Goal: Task Accomplishment & Management: Manage account settings

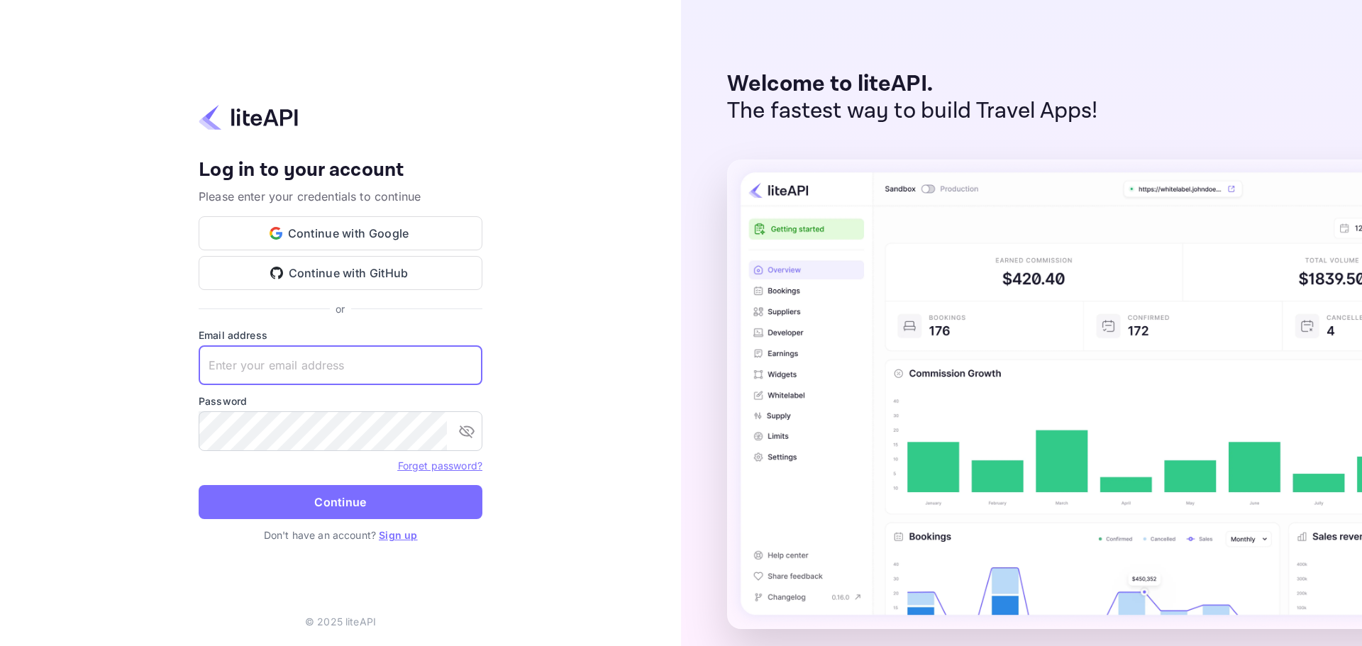
click at [297, 365] on input "text" at bounding box center [341, 366] width 284 height 40
click at [270, 369] on input "text" at bounding box center [341, 366] width 284 height 40
paste input "services@withjoy.com"
type input "services@withjoy.com"
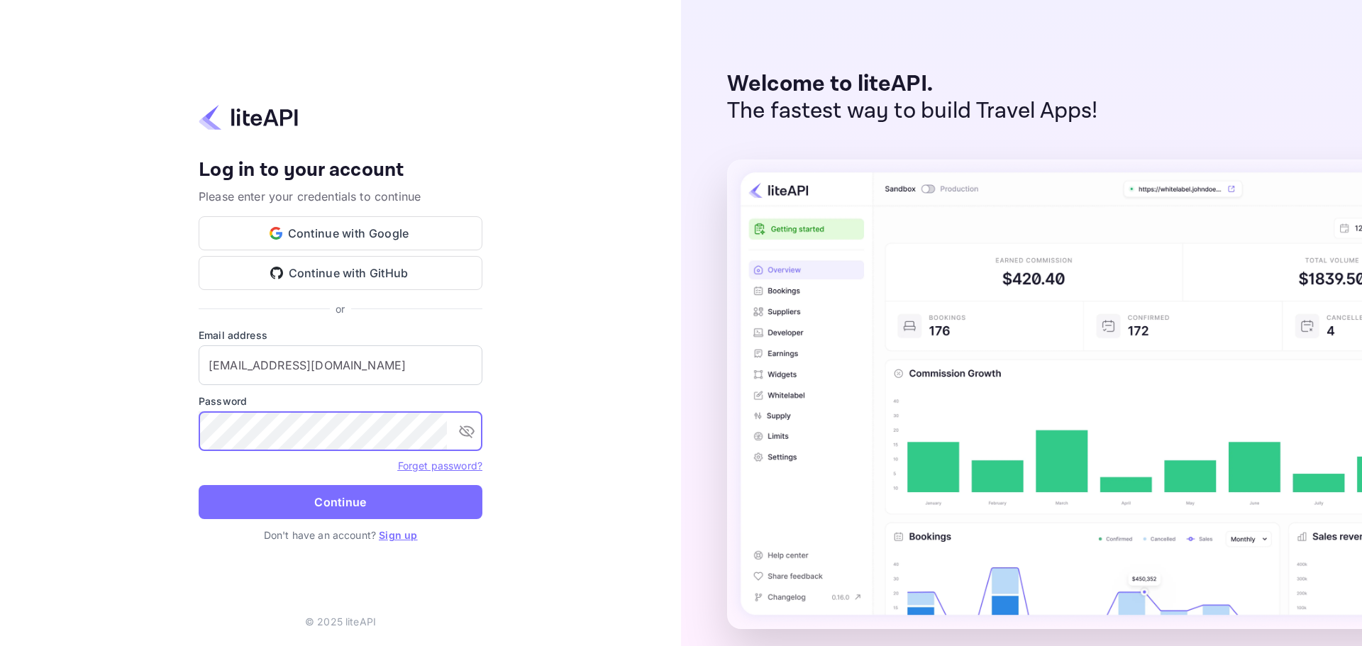
click at [361, 520] on form "Email address services@withjoy.com ​ Password ​ Forget password? Continue" at bounding box center [341, 428] width 284 height 200
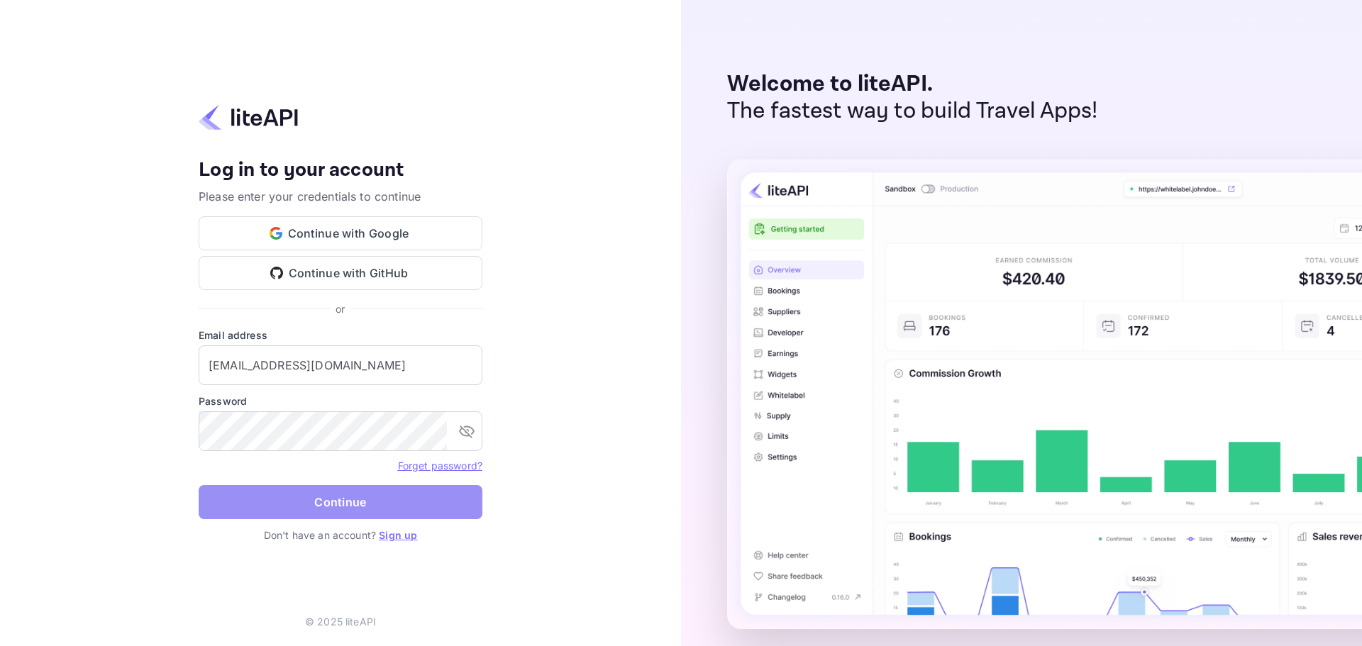
click at [347, 507] on button "Continue" at bounding box center [341, 502] width 284 height 34
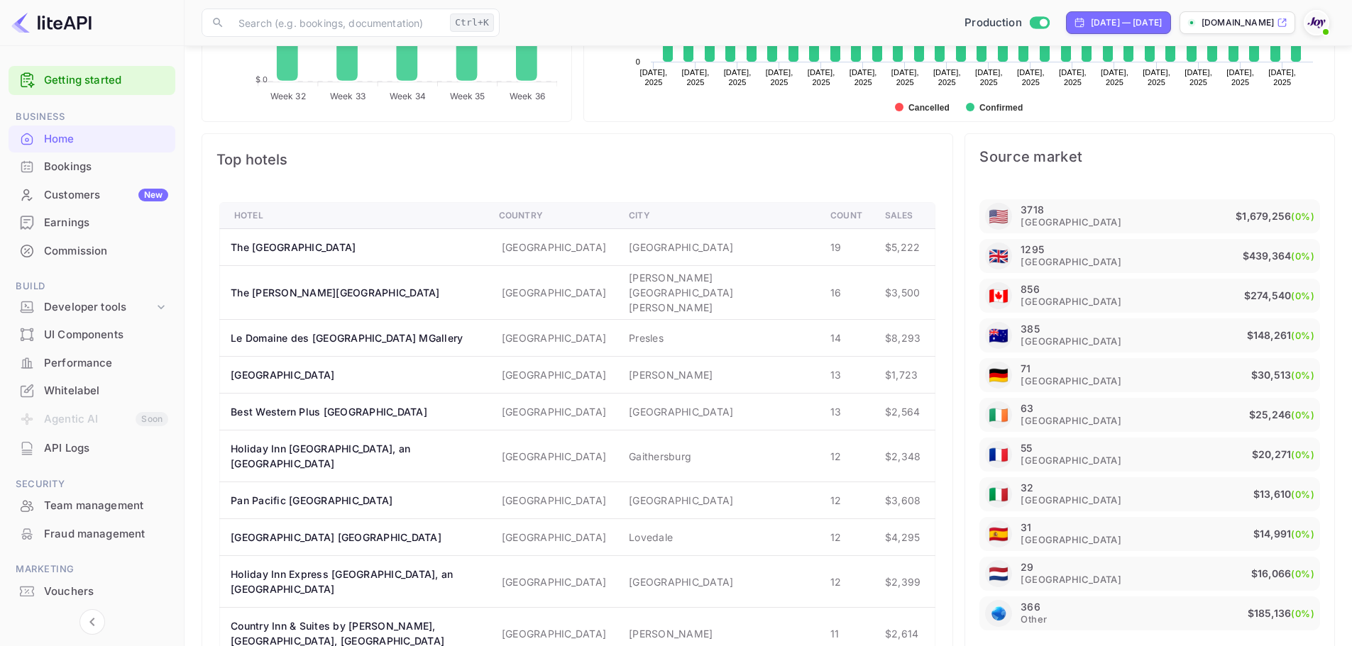
scroll to position [713, 0]
